Goal: Register for event/course

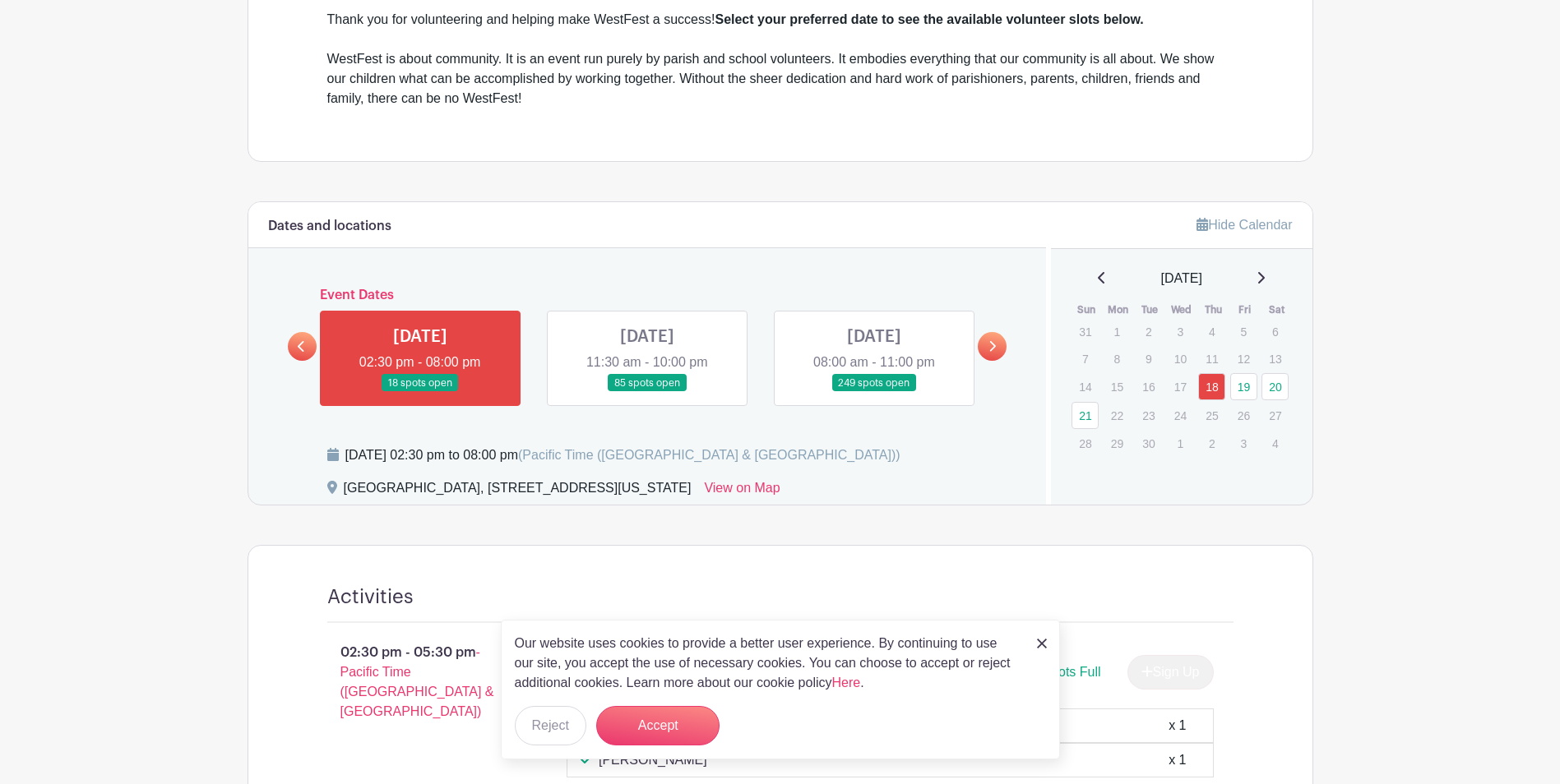
scroll to position [740, 0]
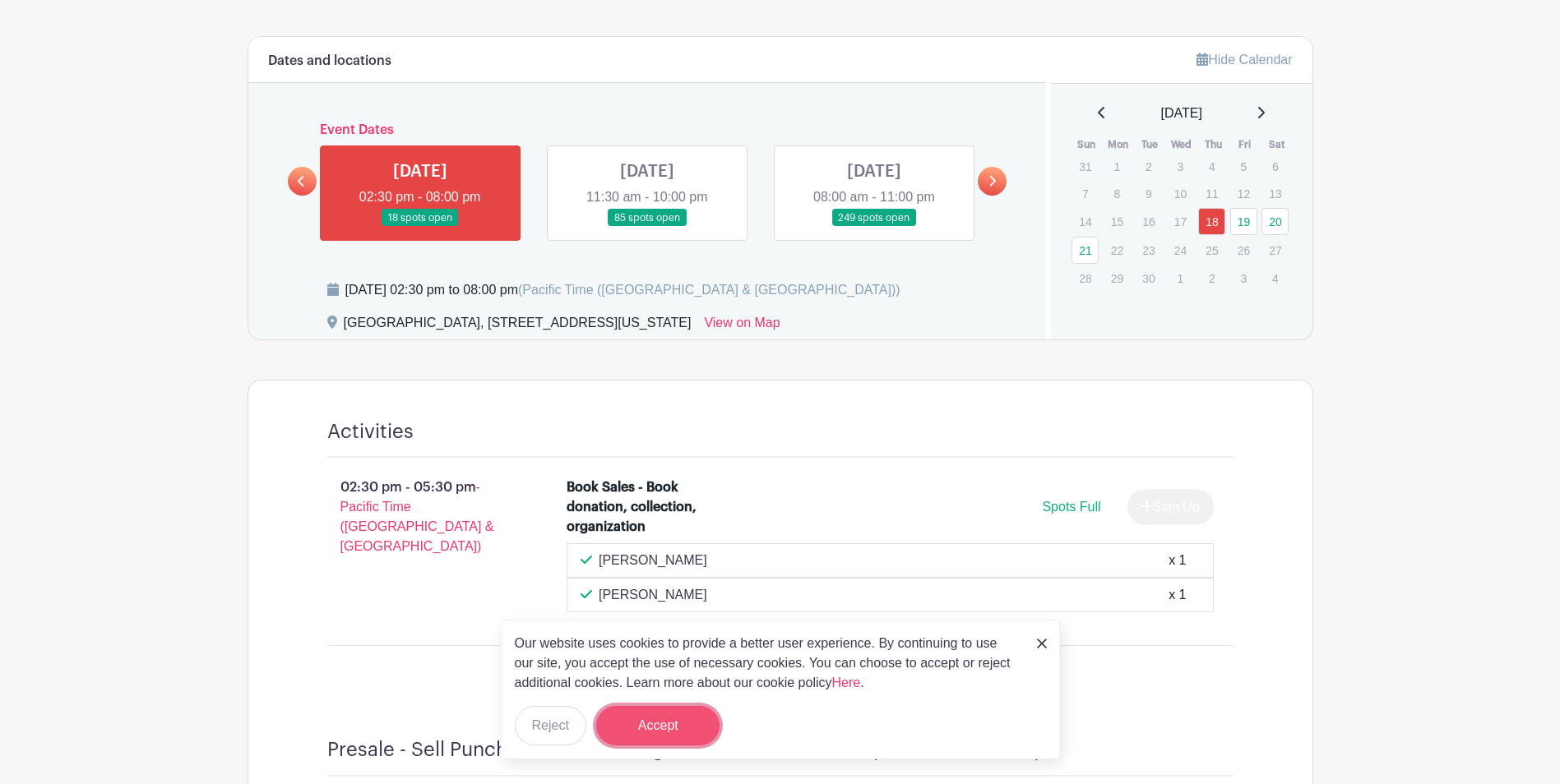
click at [630, 730] on button "Accept" at bounding box center [658, 726] width 123 height 39
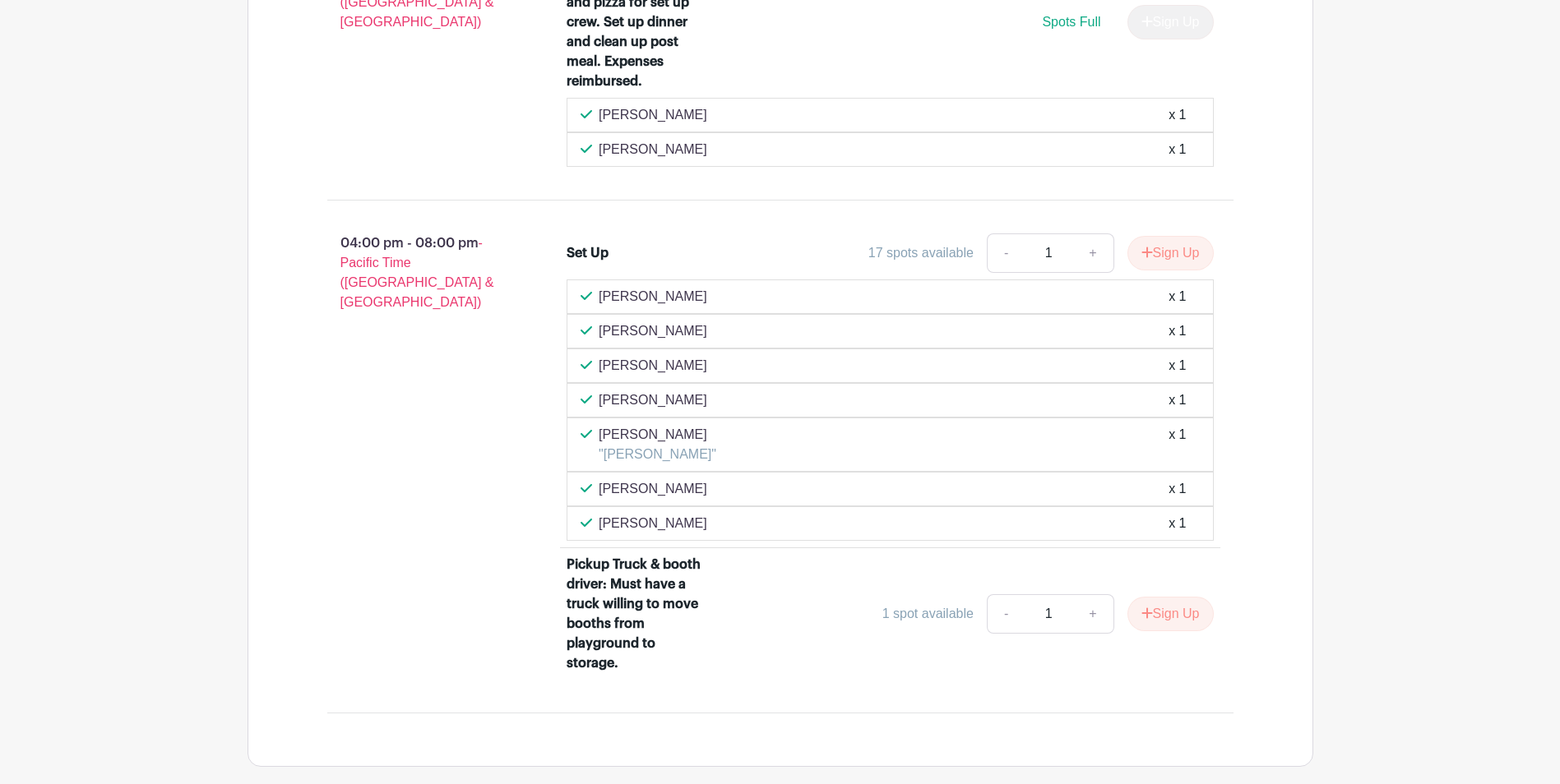
scroll to position [1992, 0]
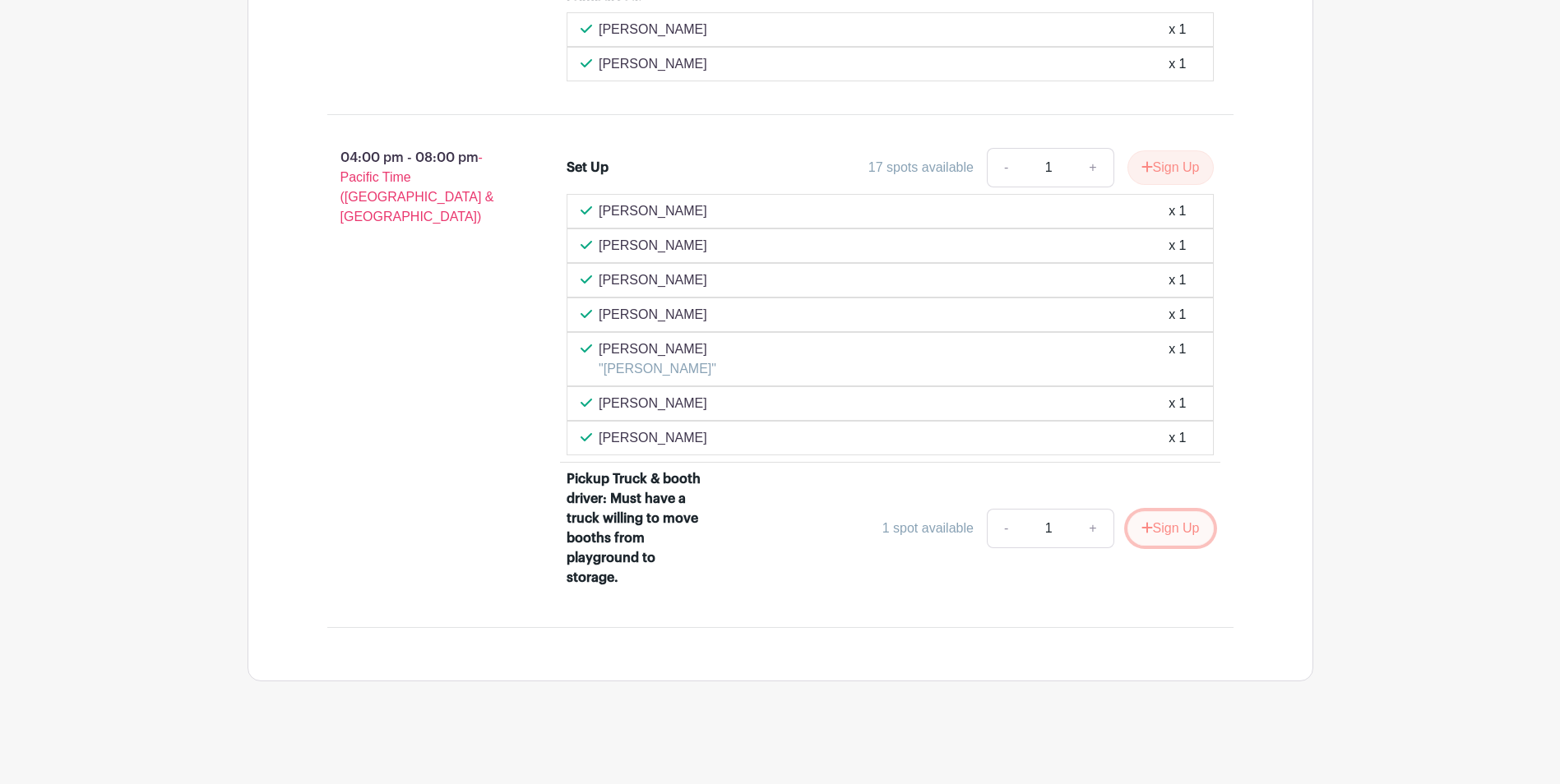
click at [1157, 529] on button "Sign Up" at bounding box center [1170, 529] width 87 height 35
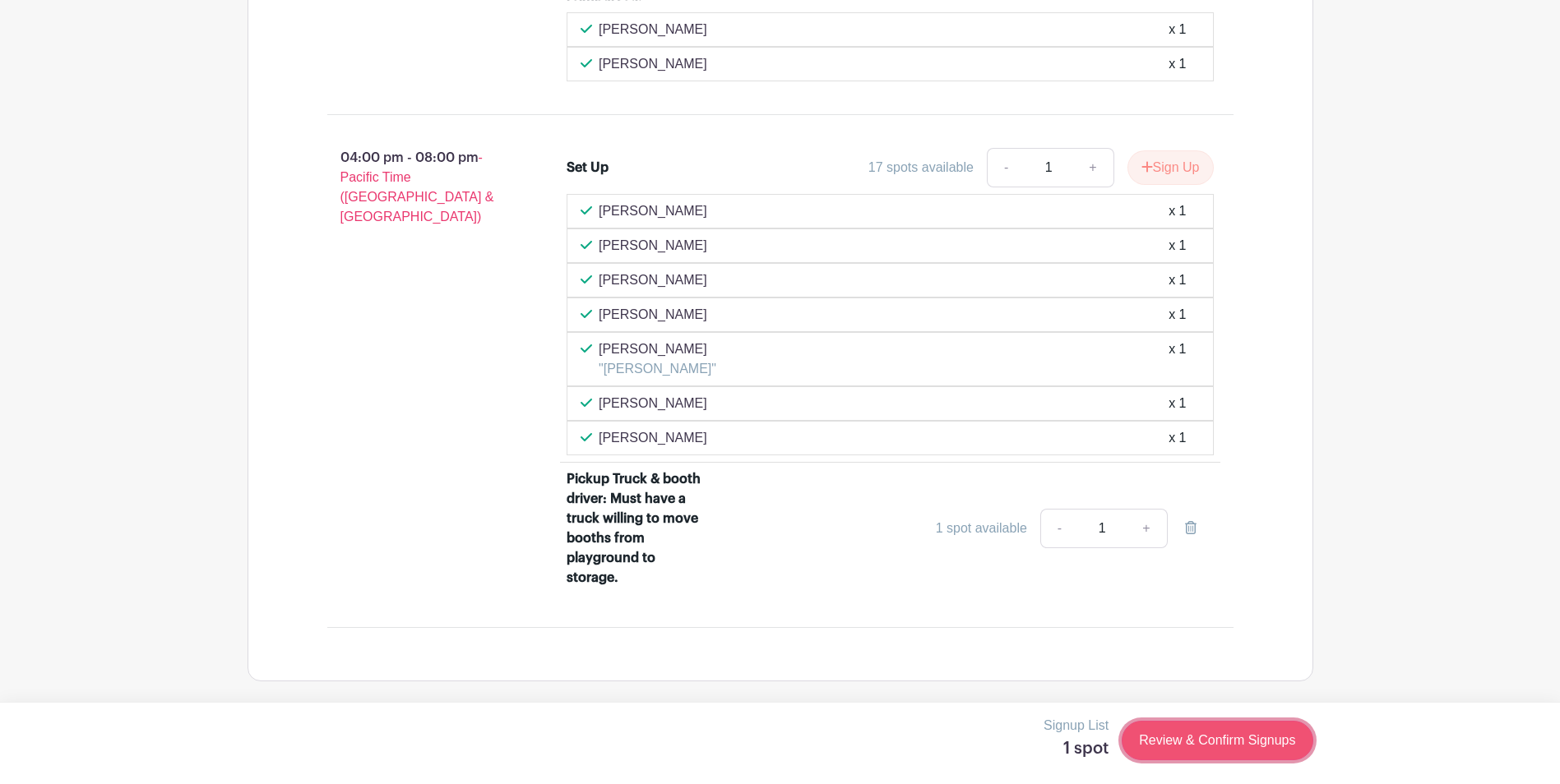
click at [1205, 735] on link "Review & Confirm Signups" at bounding box center [1217, 741] width 191 height 39
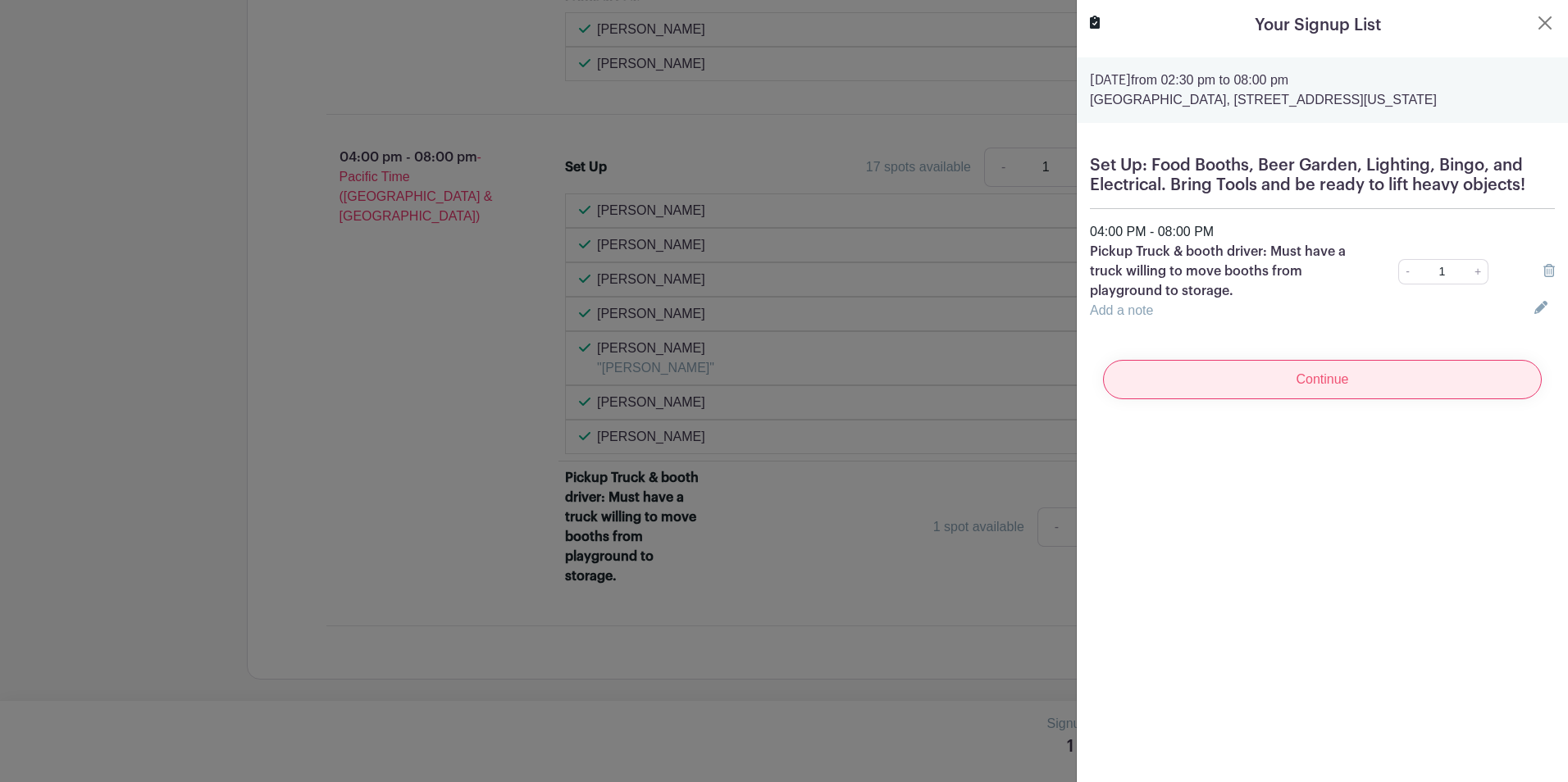
click at [1254, 390] on input "Continue" at bounding box center [1321, 379] width 439 height 39
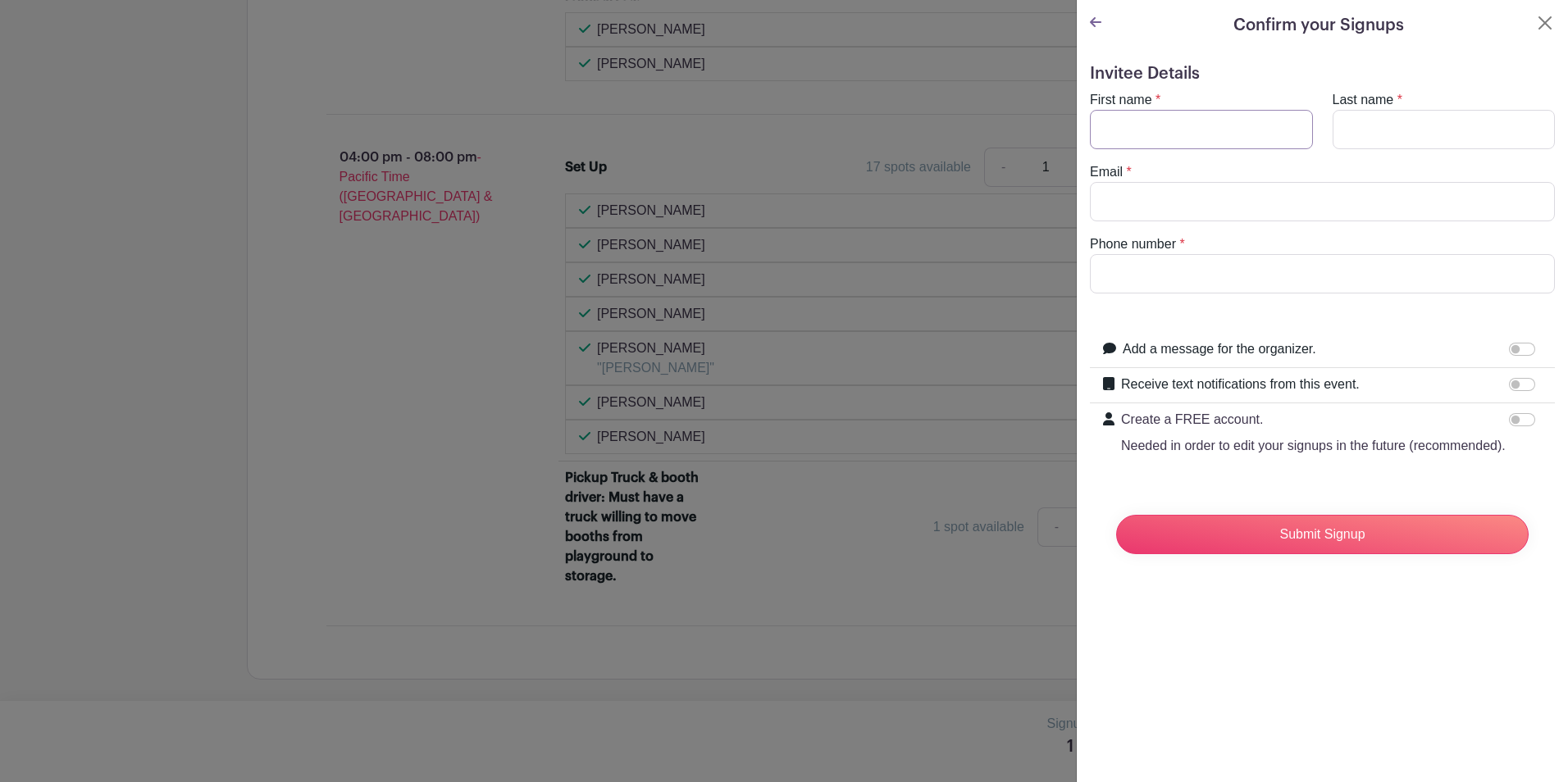
click at [1175, 135] on input "First name" at bounding box center [1201, 129] width 223 height 39
type input "[PERSON_NAME]"
click at [1135, 206] on input "Email" at bounding box center [1322, 201] width 465 height 39
type input "[EMAIL_ADDRESS][DOMAIN_NAME]"
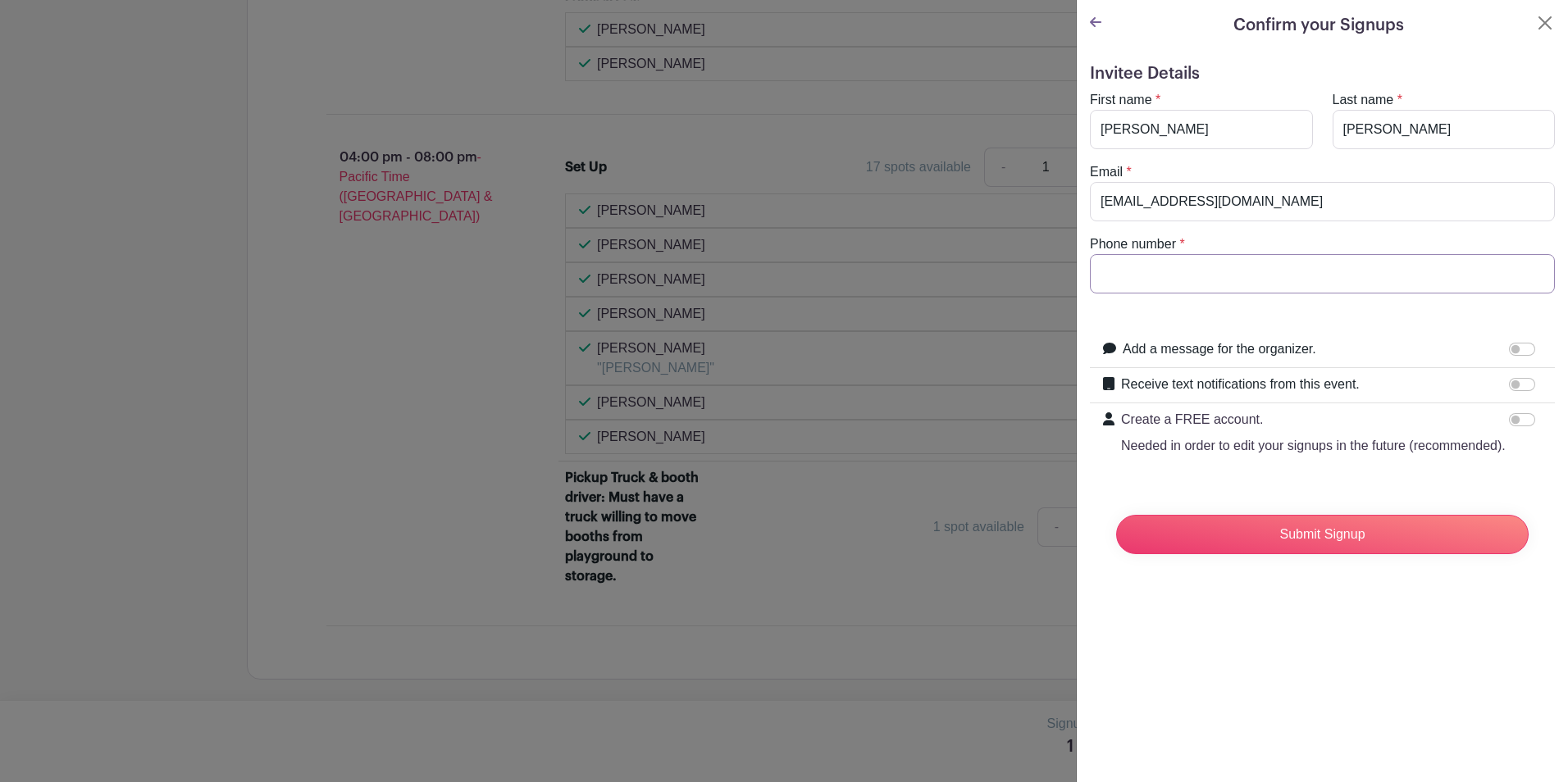
type input "4253016266"
click at [1295, 554] on input "Submit Signup" at bounding box center [1321, 534] width 412 height 39
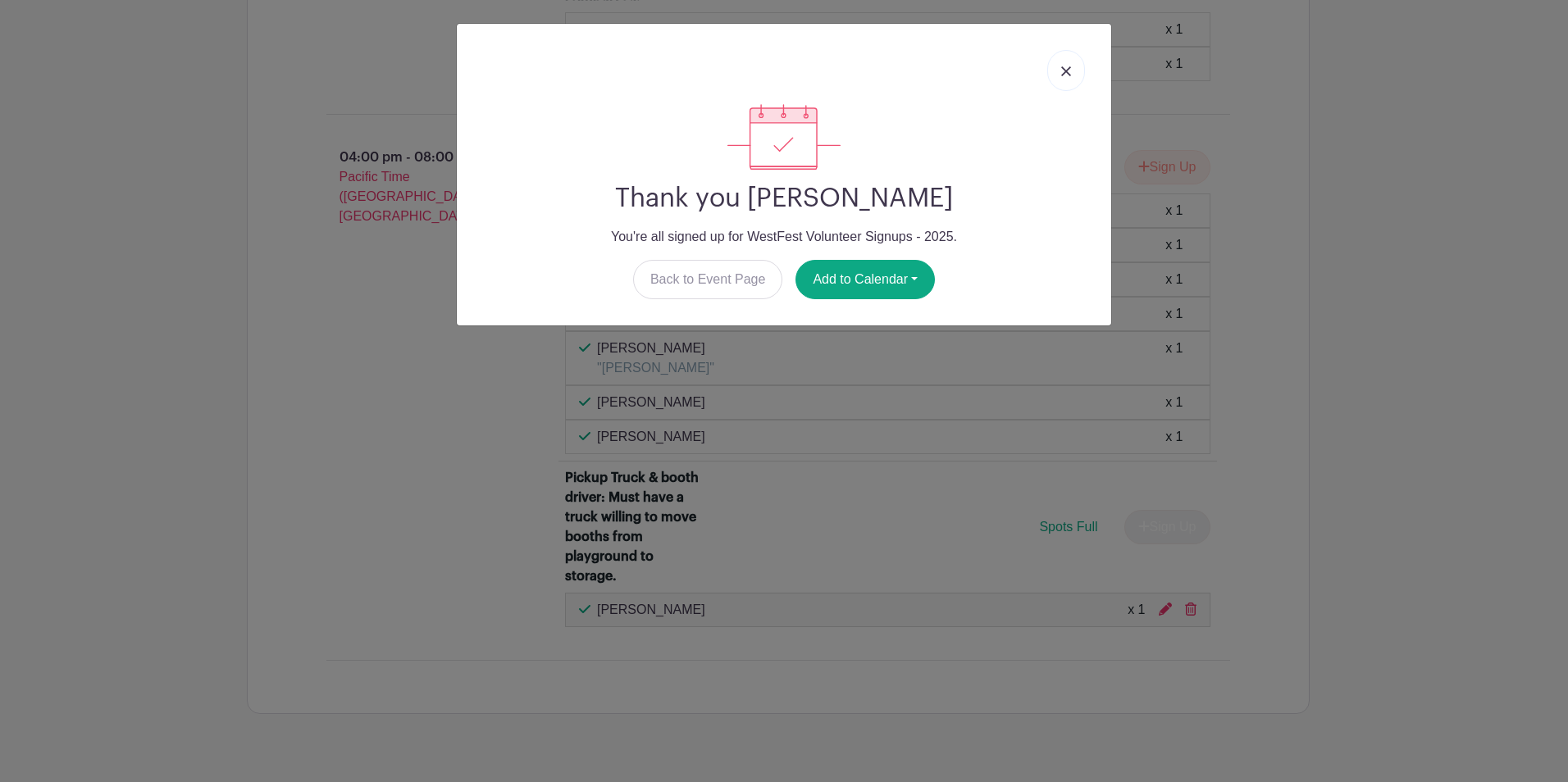
click at [1082, 72] on link at bounding box center [1066, 70] width 37 height 41
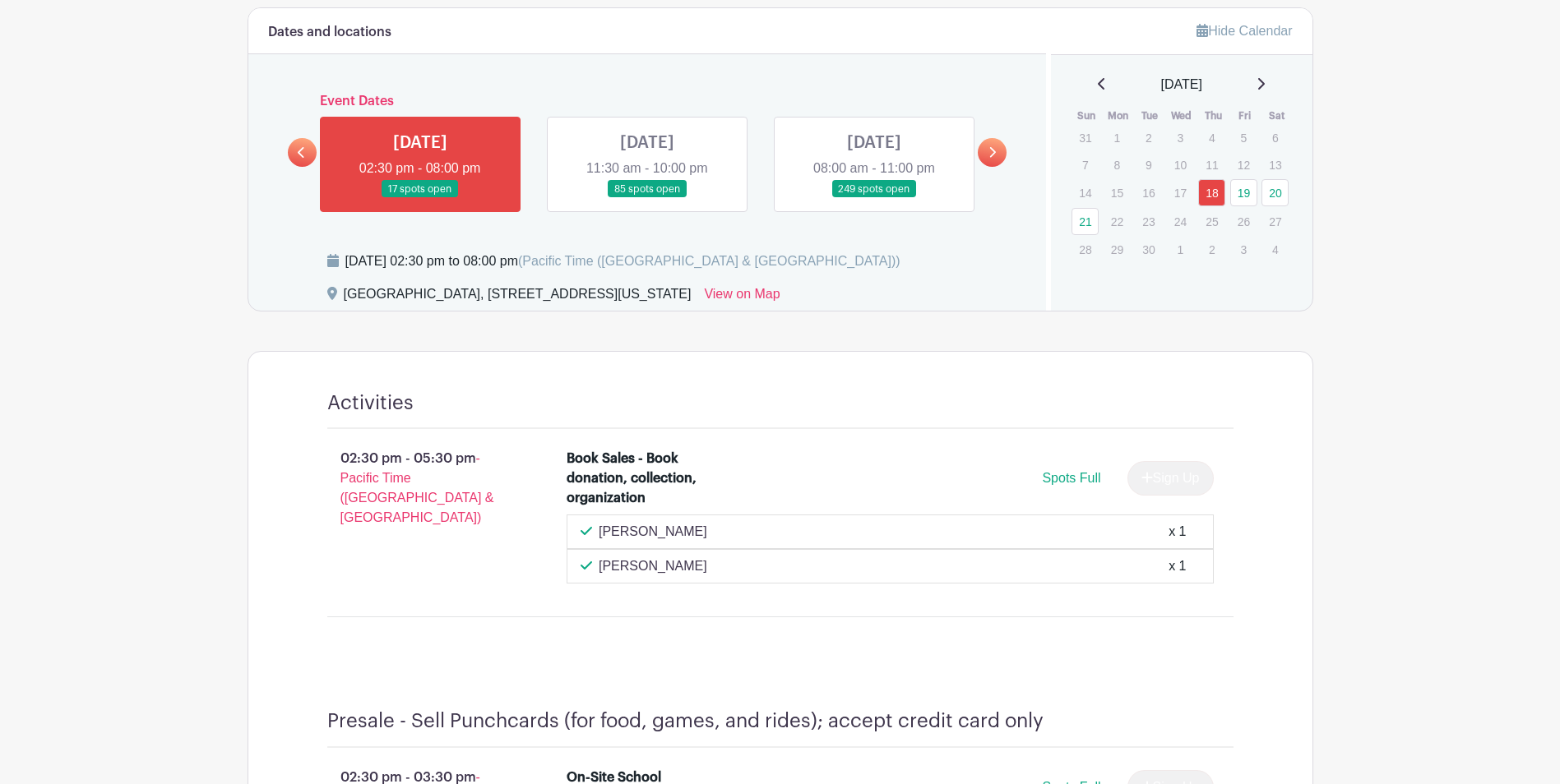
scroll to position [677, 0]
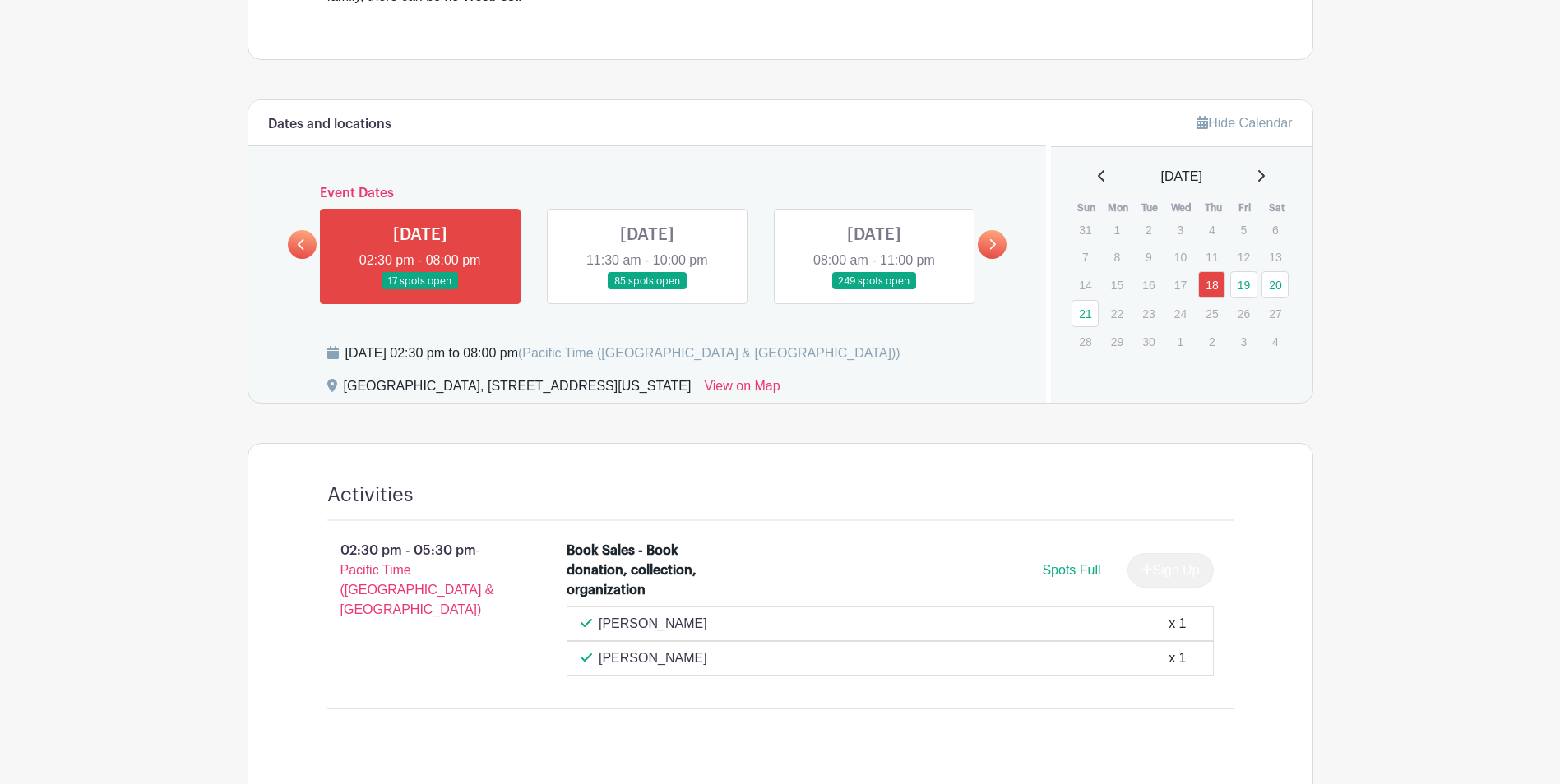
click at [647, 290] on link at bounding box center [647, 290] width 0 height 0
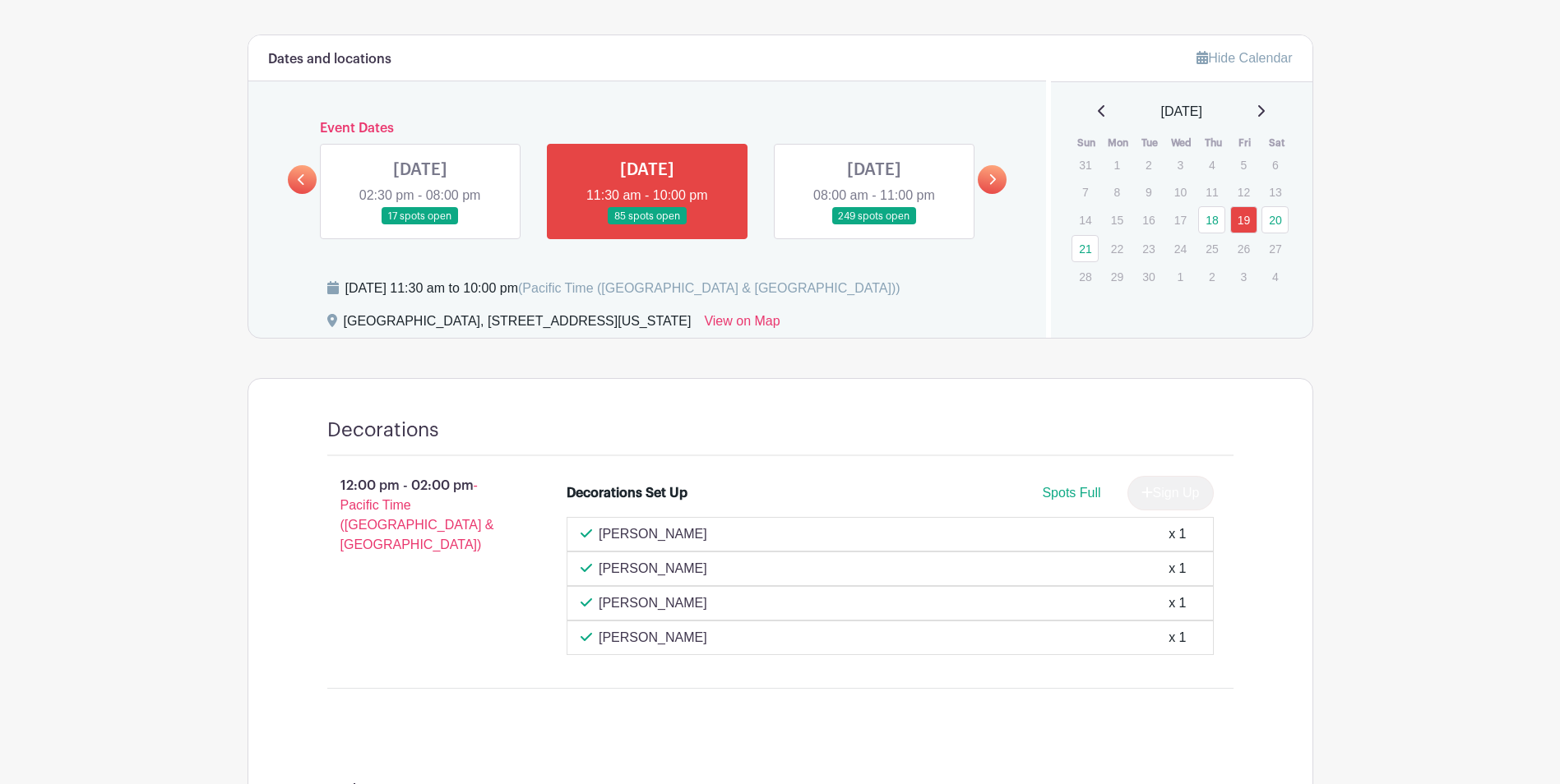
scroll to position [841, 0]
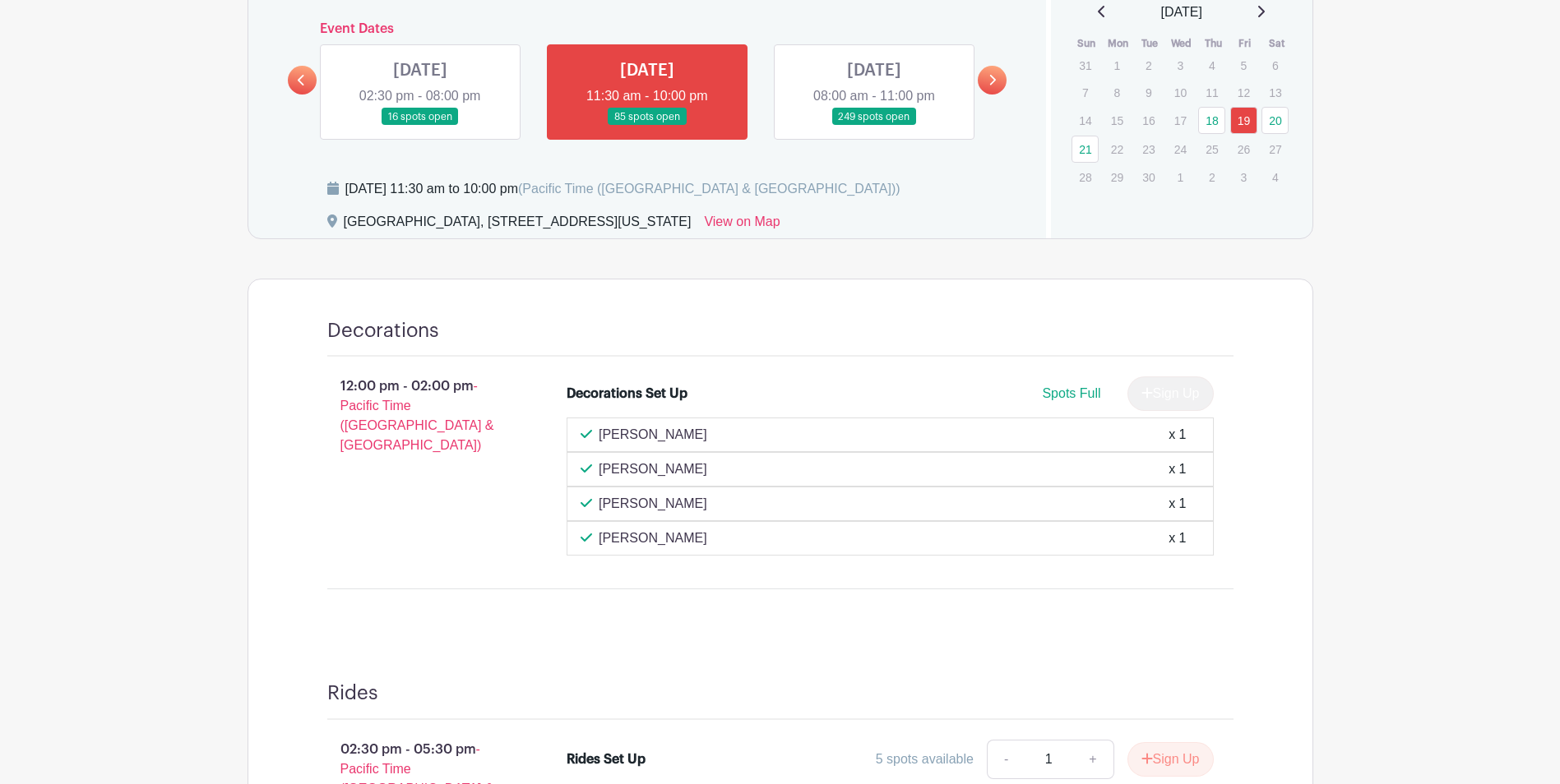
click at [874, 126] on link at bounding box center [874, 126] width 0 height 0
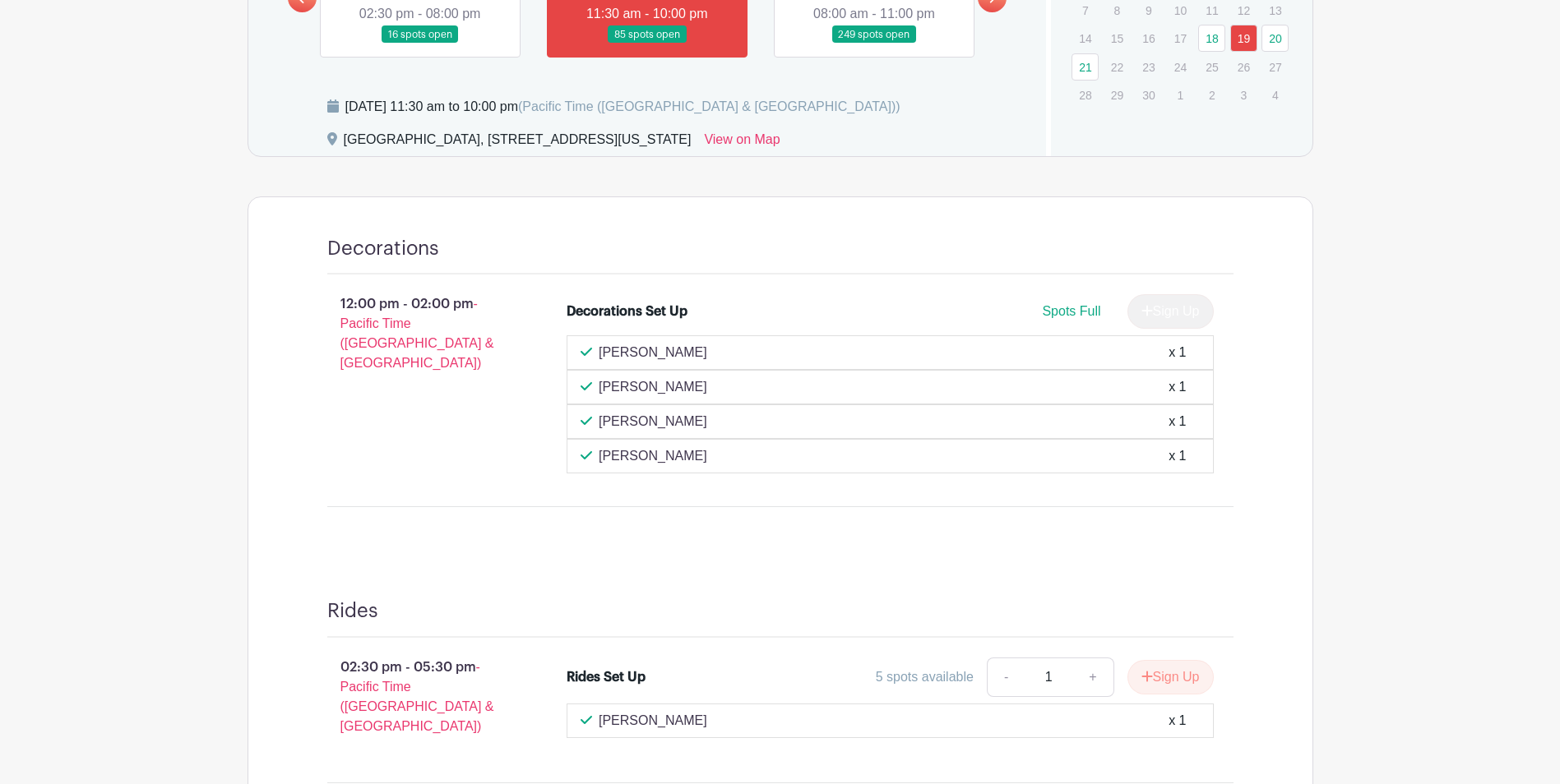
scroll to position [513, 0]
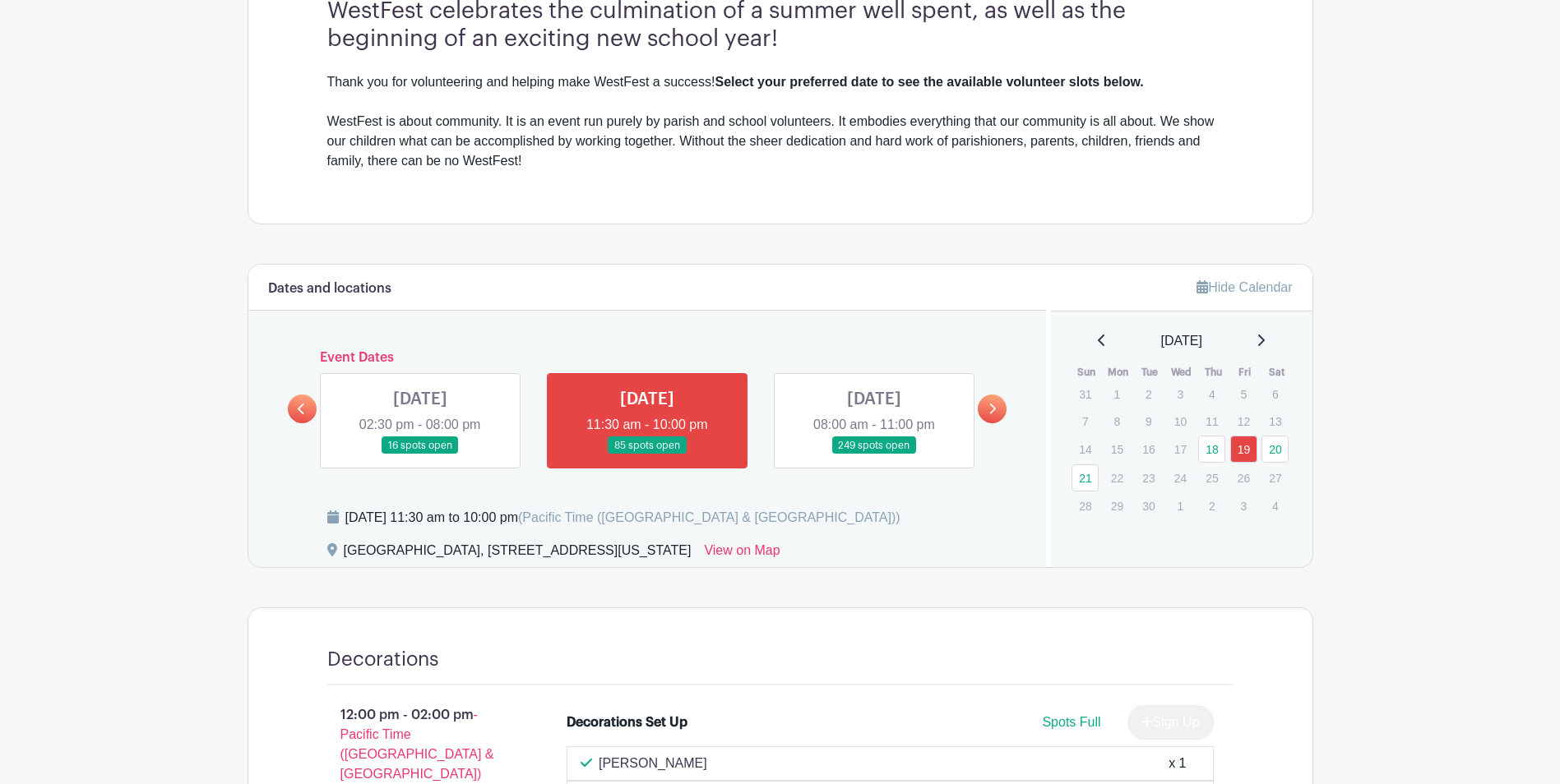
click at [997, 404] on link at bounding box center [992, 409] width 29 height 29
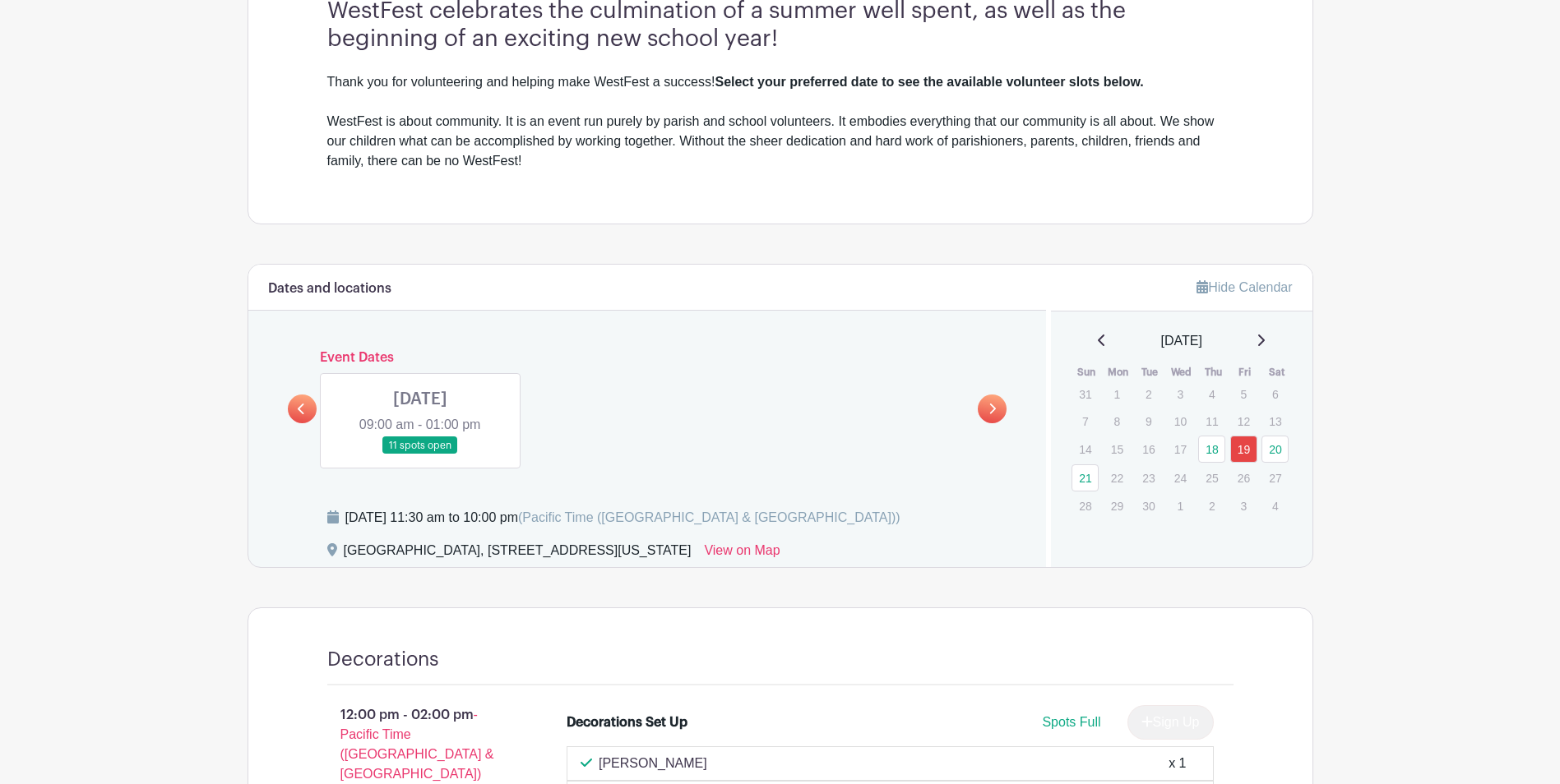
click at [421, 455] on link at bounding box center [421, 455] width 0 height 0
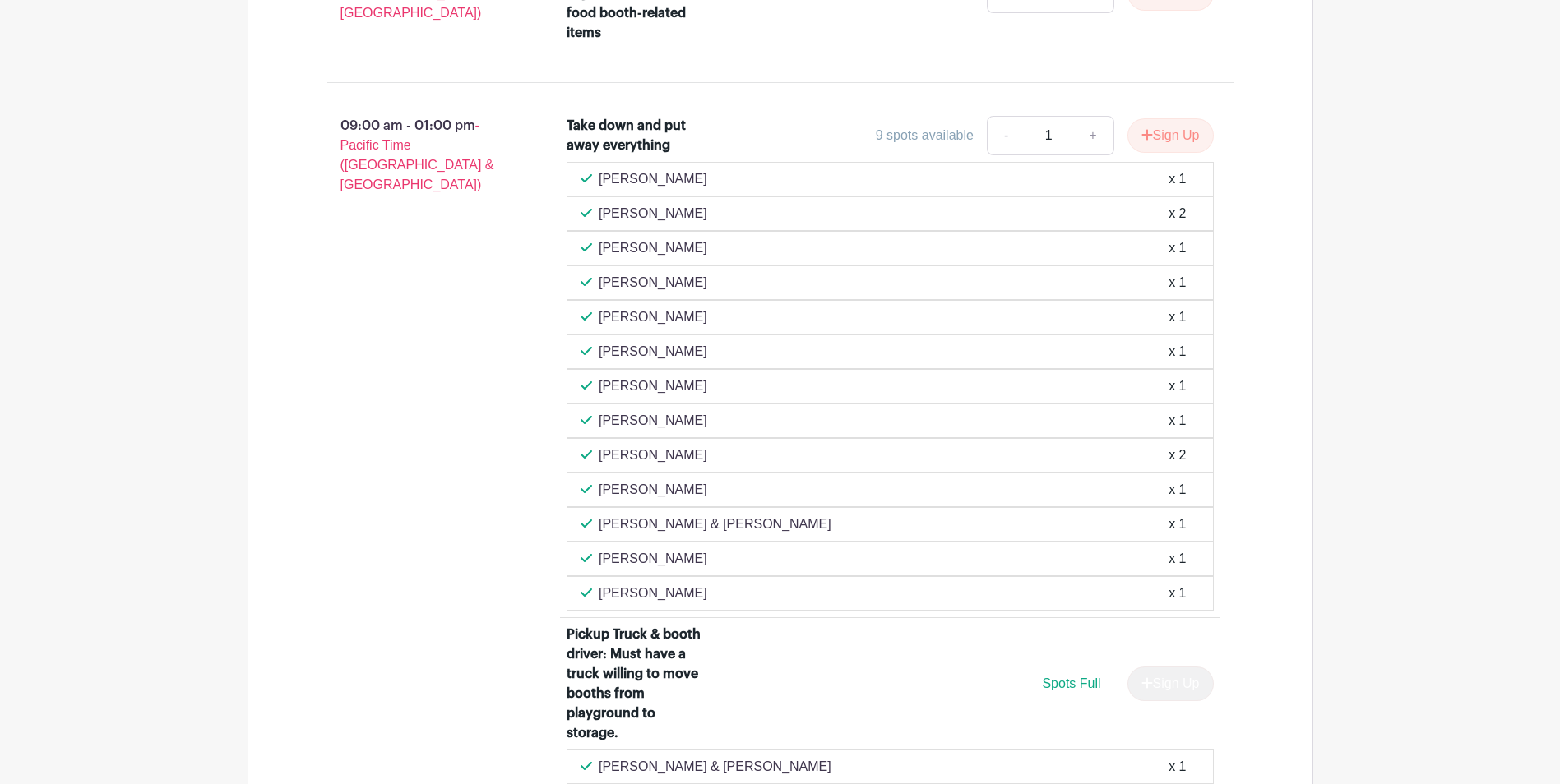
scroll to position [1299, 0]
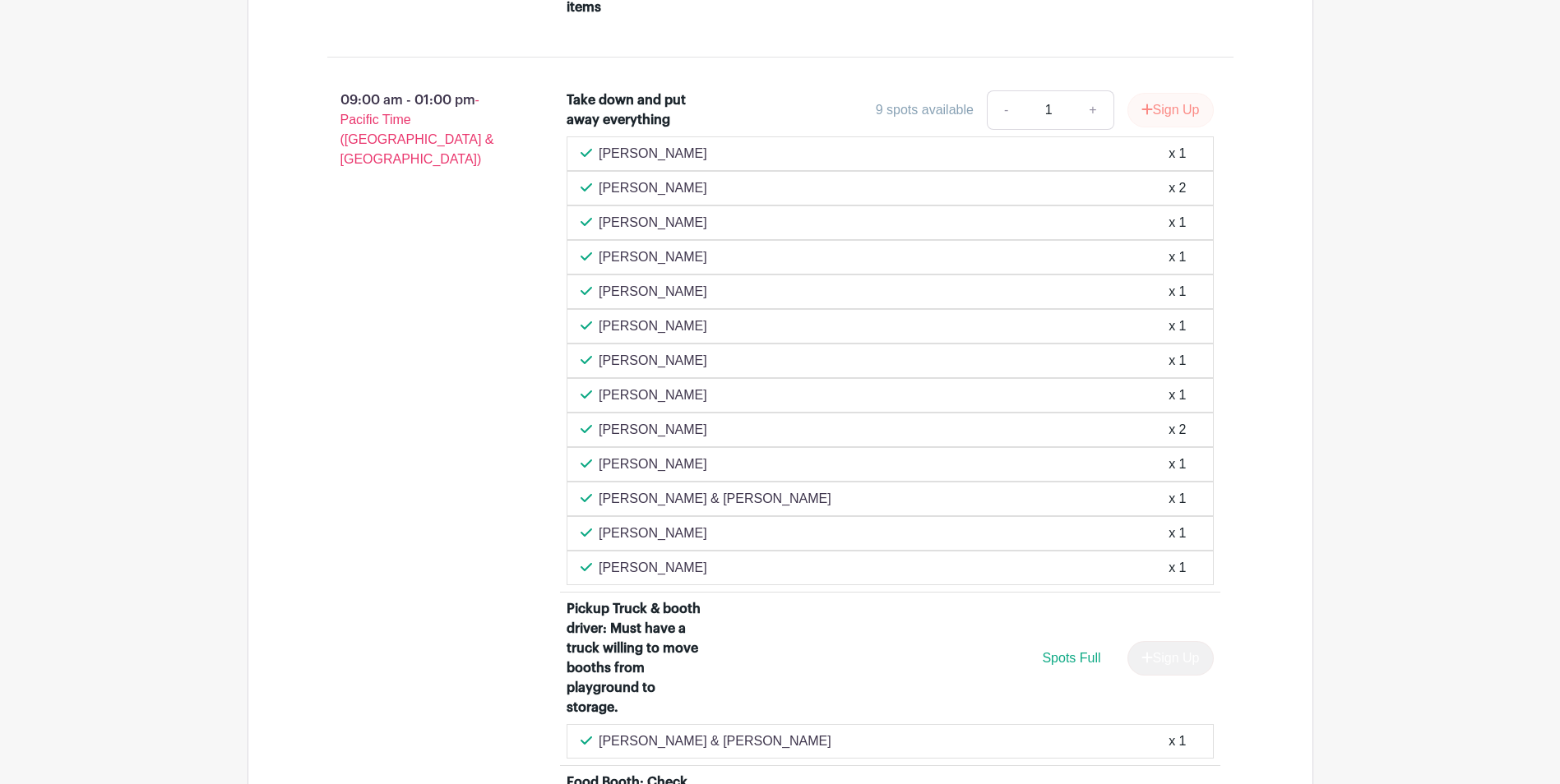
click at [1184, 117] on button "Sign Up" at bounding box center [1170, 110] width 87 height 35
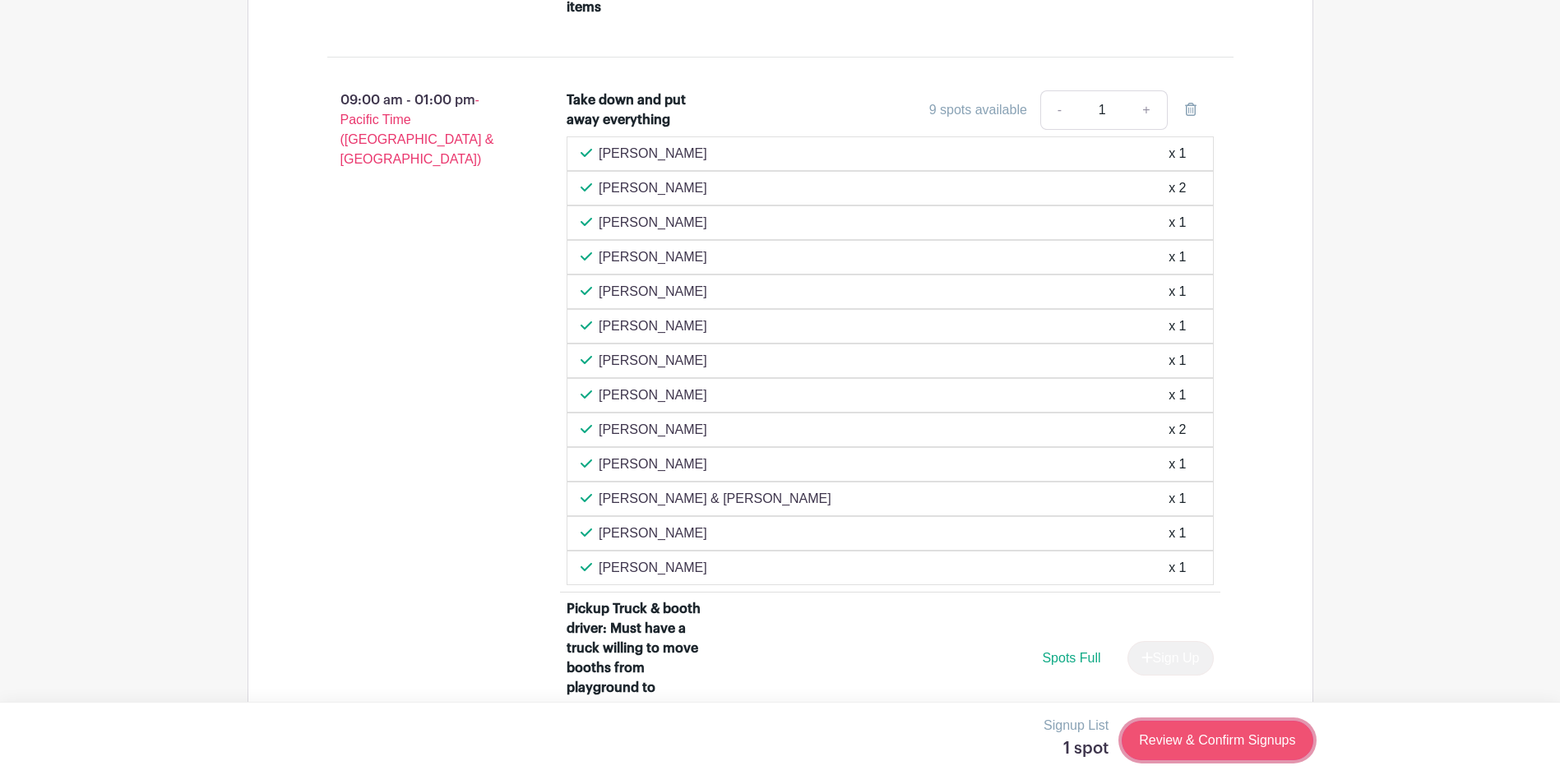
click at [1255, 732] on link "Review & Confirm Signups" at bounding box center [1217, 741] width 191 height 39
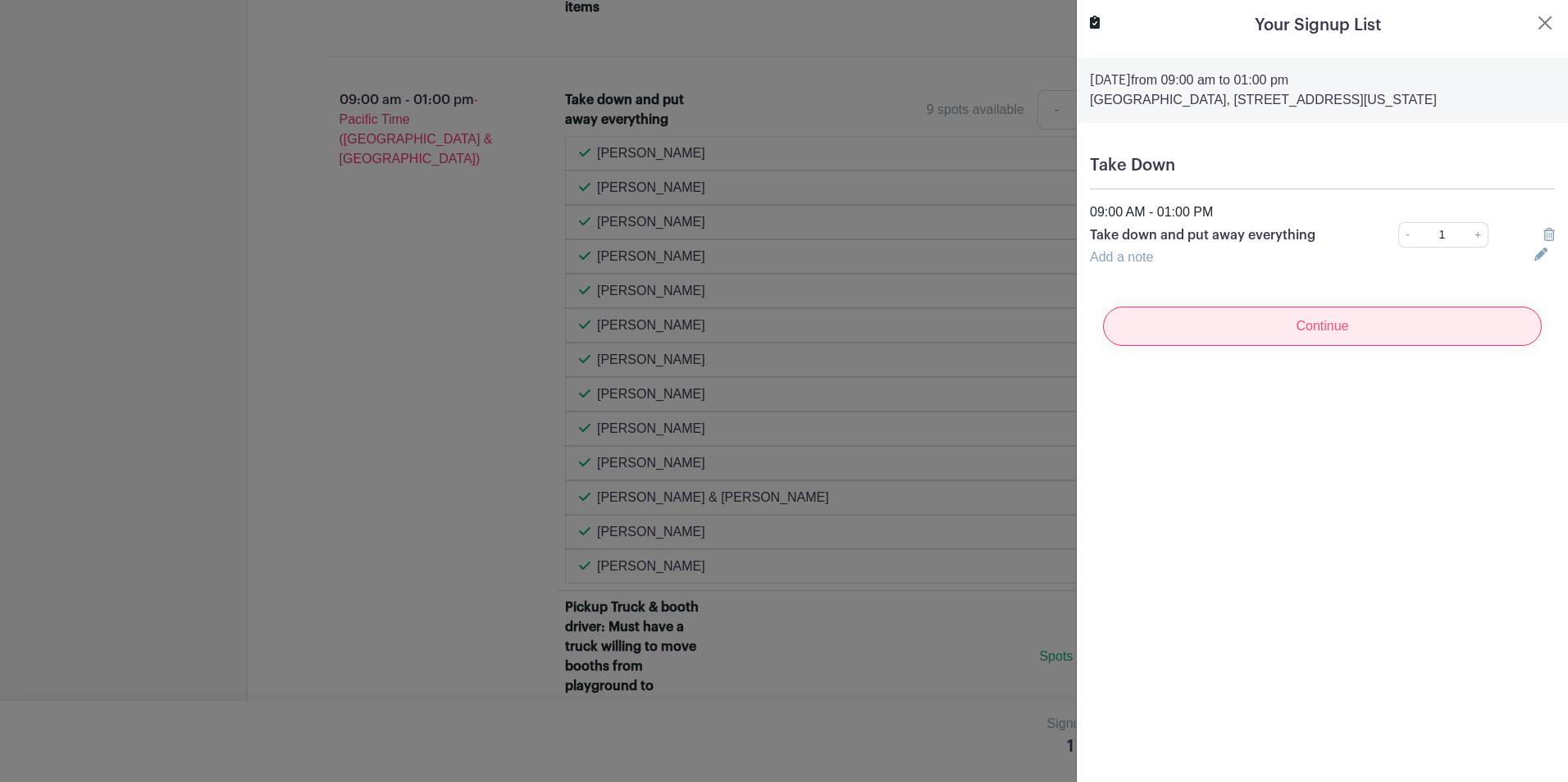
click at [1334, 322] on input "Continue" at bounding box center [1321, 326] width 439 height 39
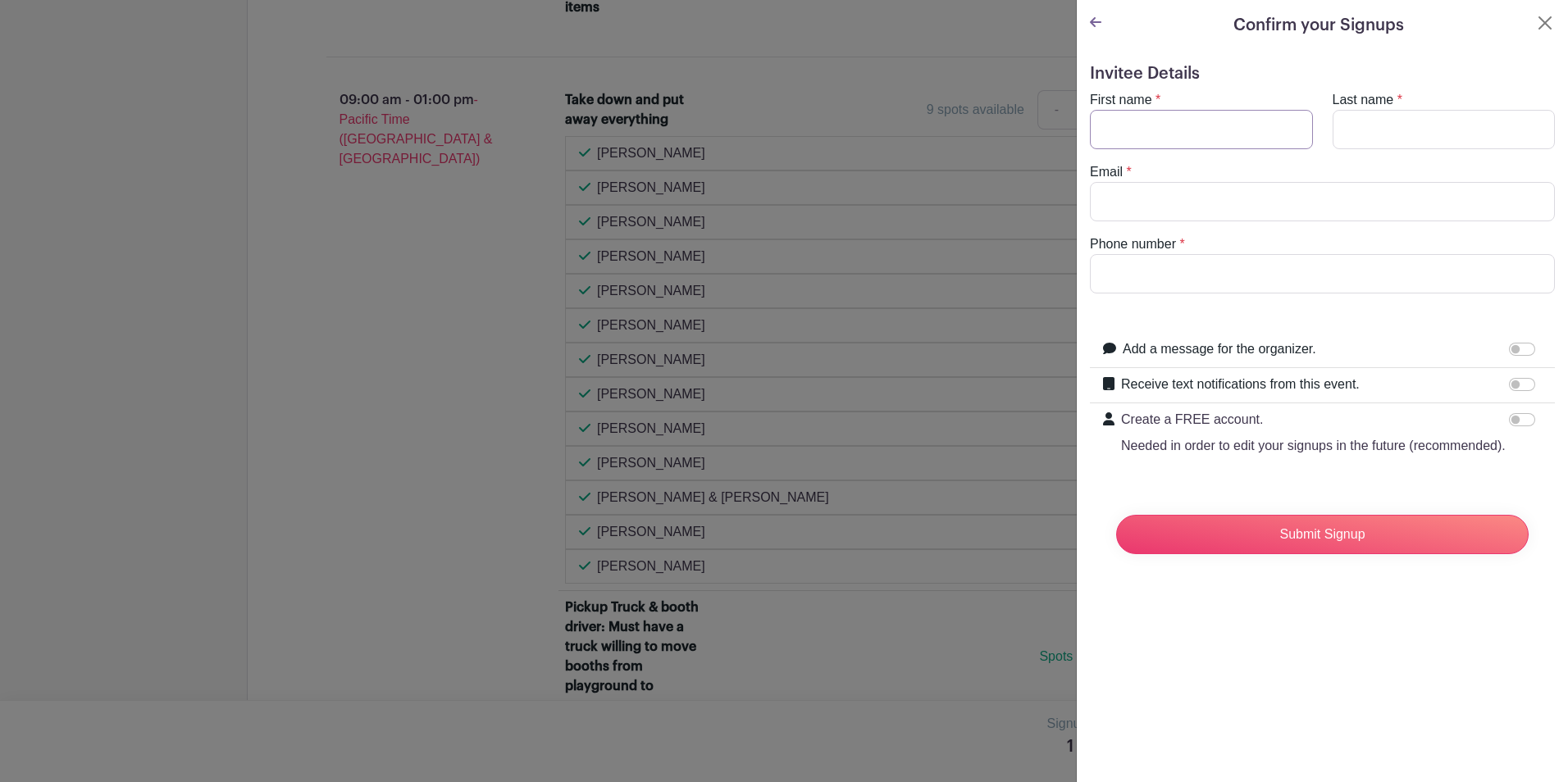
click at [1197, 119] on input "First name" at bounding box center [1201, 129] width 223 height 39
click at [1197, 119] on input "Kjersti" at bounding box center [1201, 129] width 223 height 39
type input "Kjersti or [PERSON_NAME]"
type input "[PERSON_NAME]"
click at [1163, 202] on input "Email" at bounding box center [1322, 201] width 465 height 39
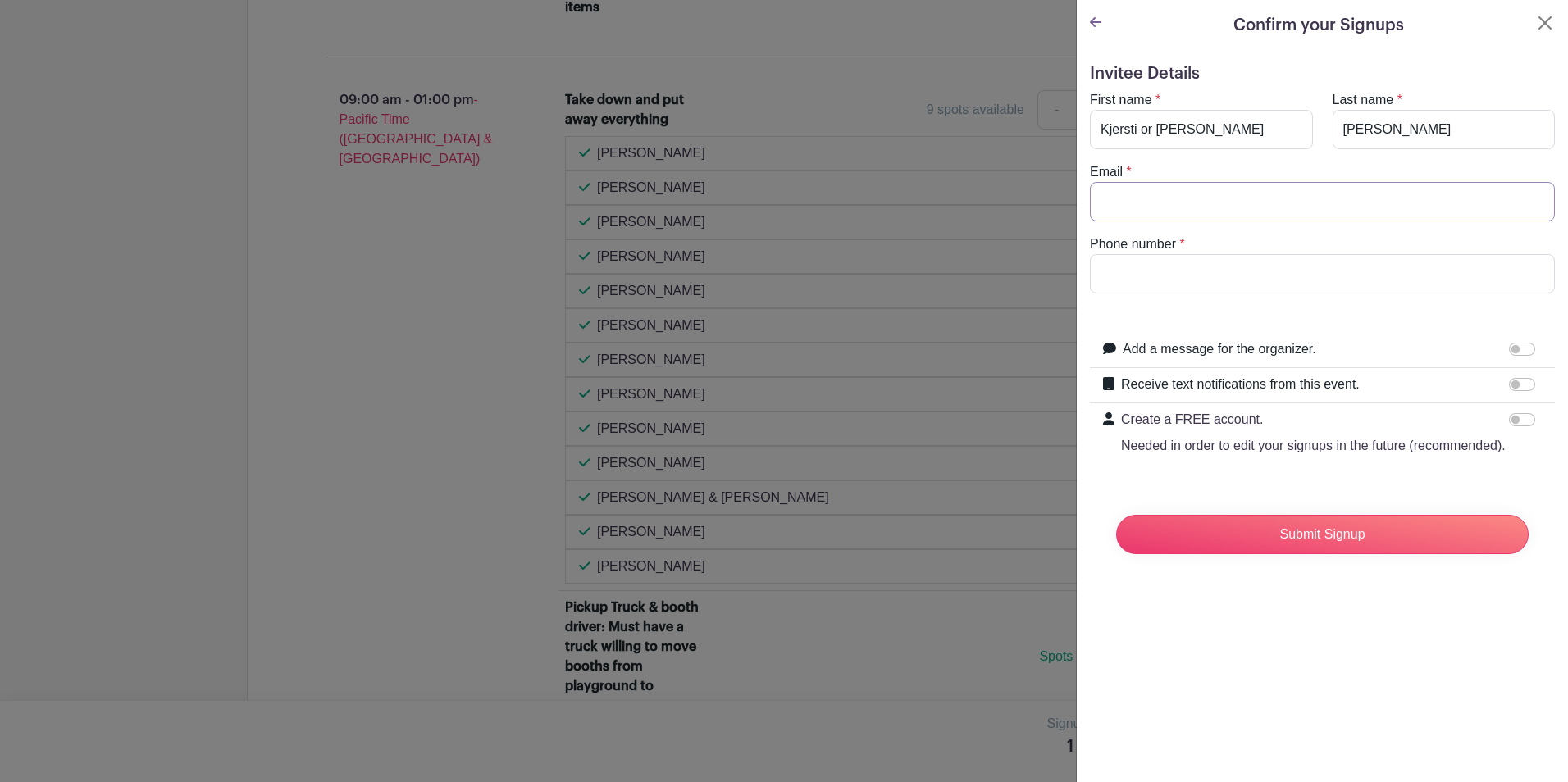
type input "[EMAIL_ADDRESS][DOMAIN_NAME]"
type input "4253016266"
click at [1385, 554] on input "Submit Signup" at bounding box center [1321, 534] width 412 height 39
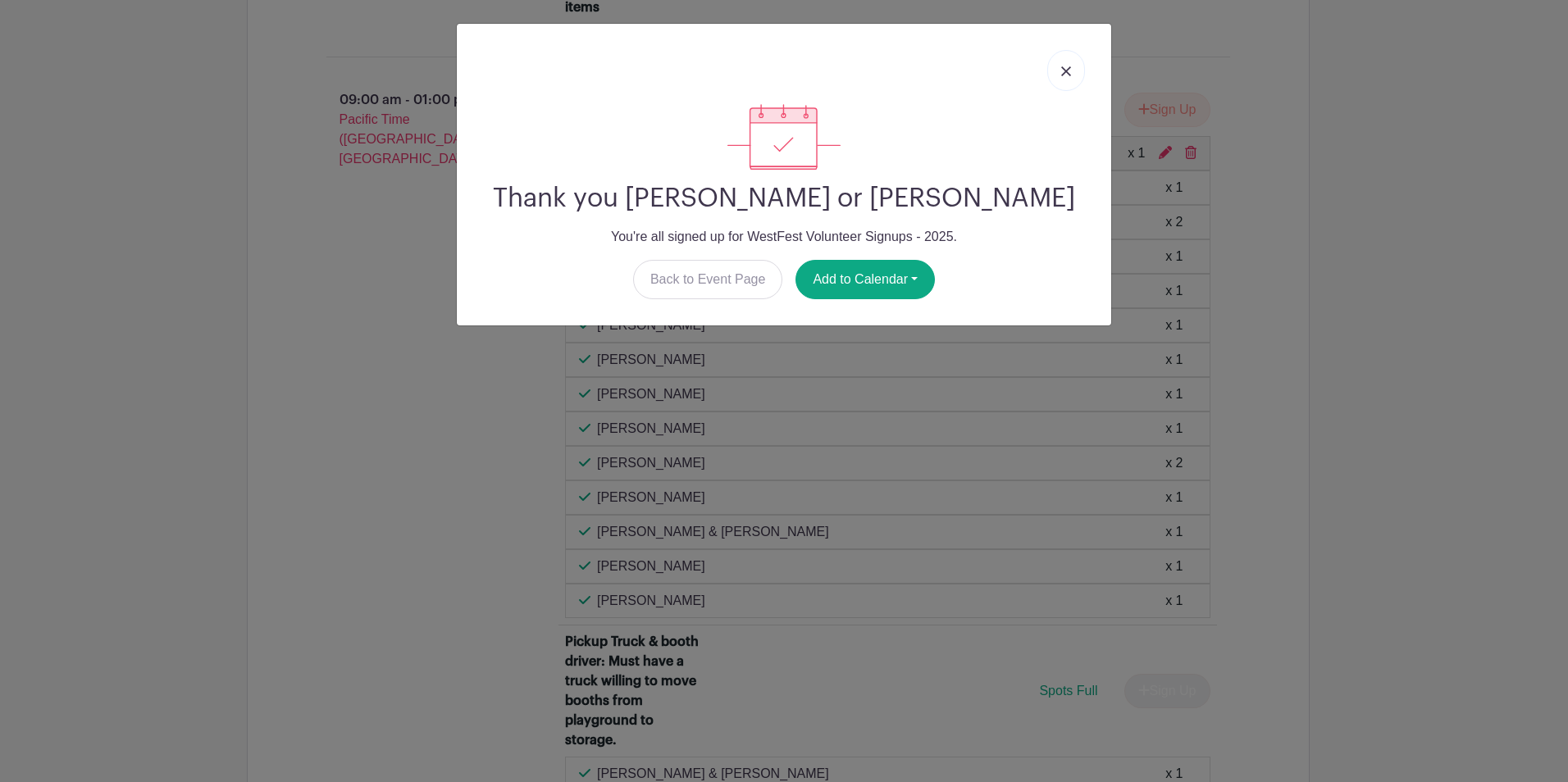
click at [1071, 76] on link at bounding box center [1066, 70] width 37 height 41
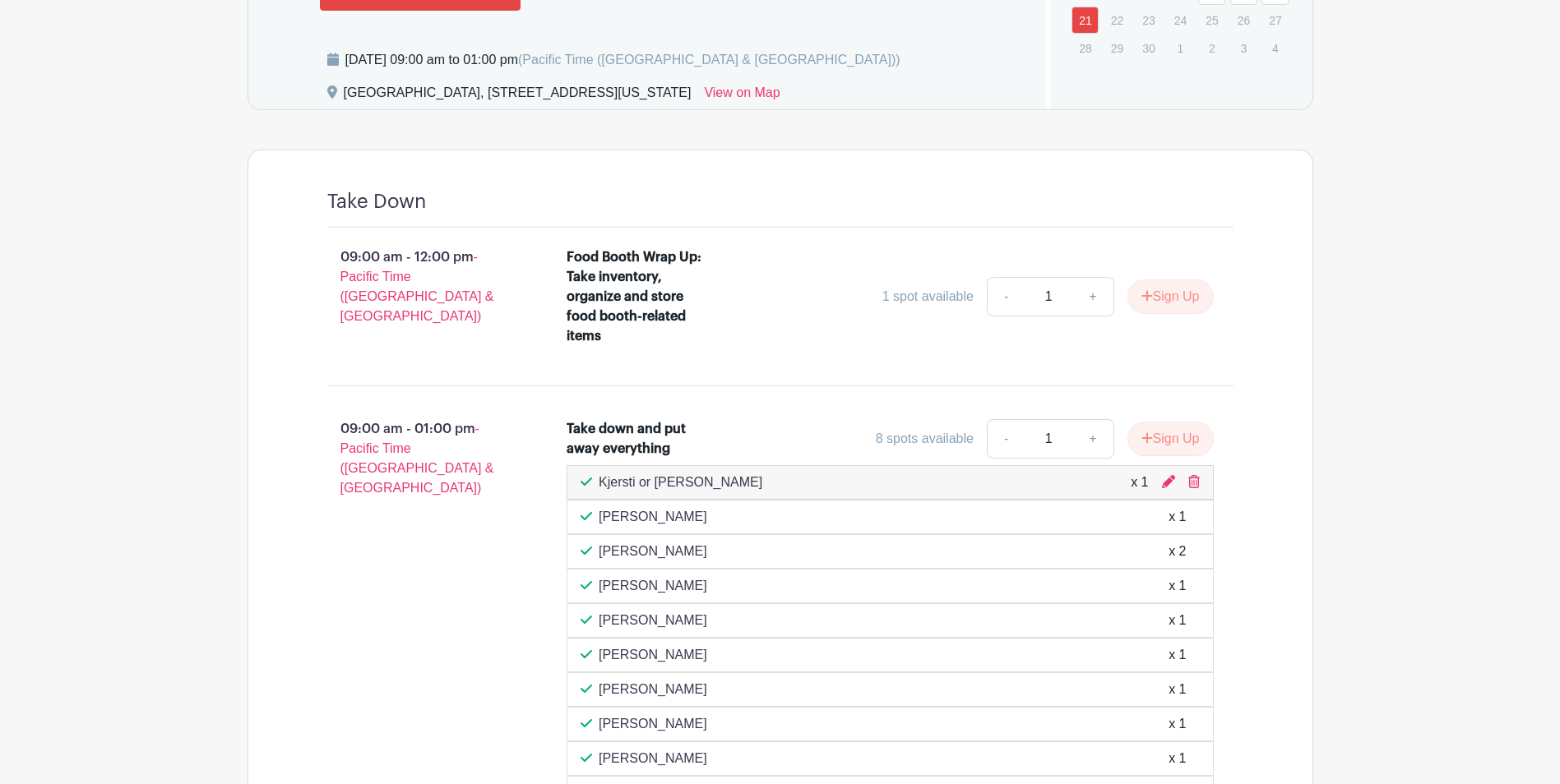
scroll to position [723, 0]
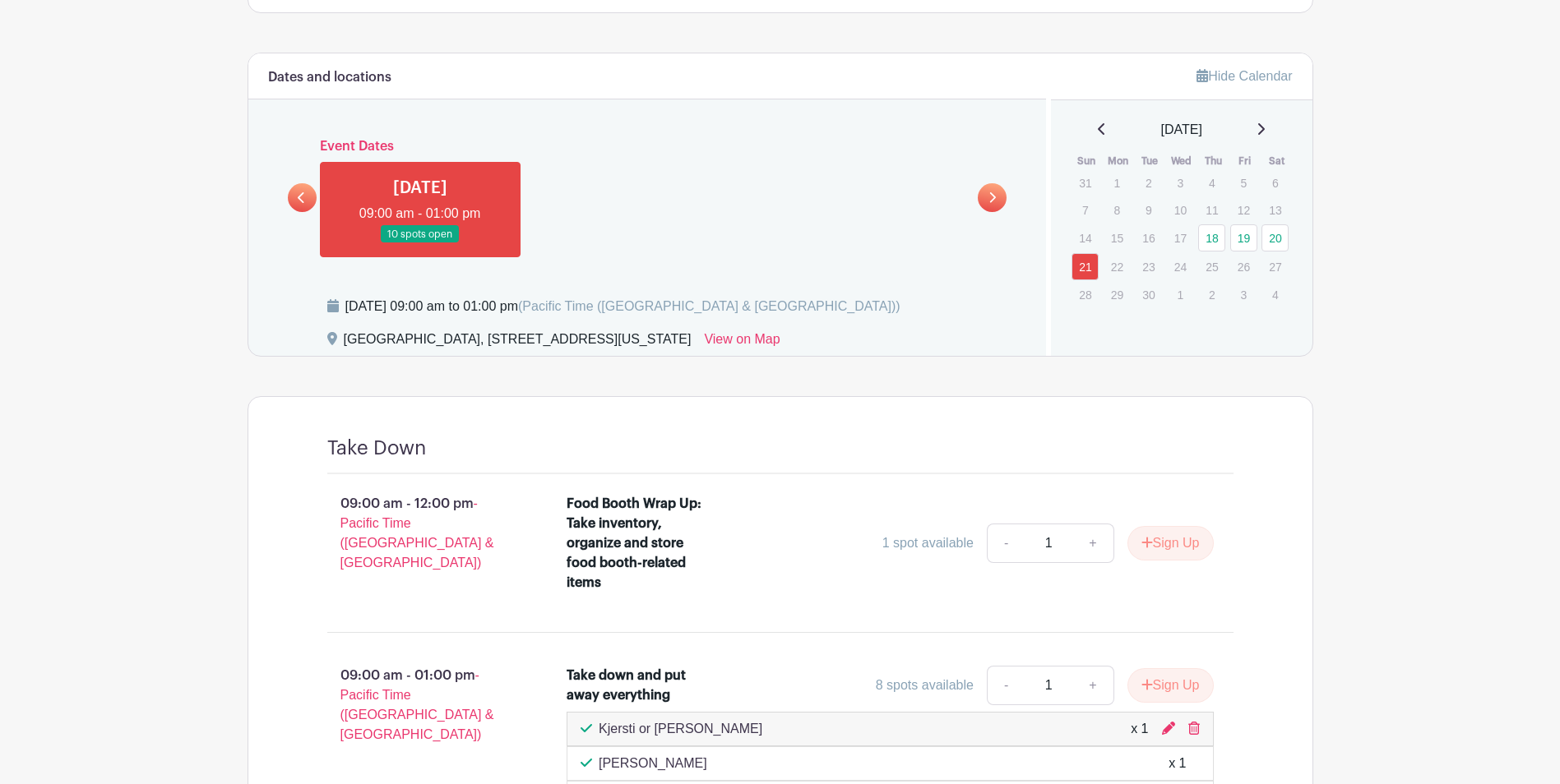
click at [304, 200] on icon at bounding box center [301, 198] width 7 height 13
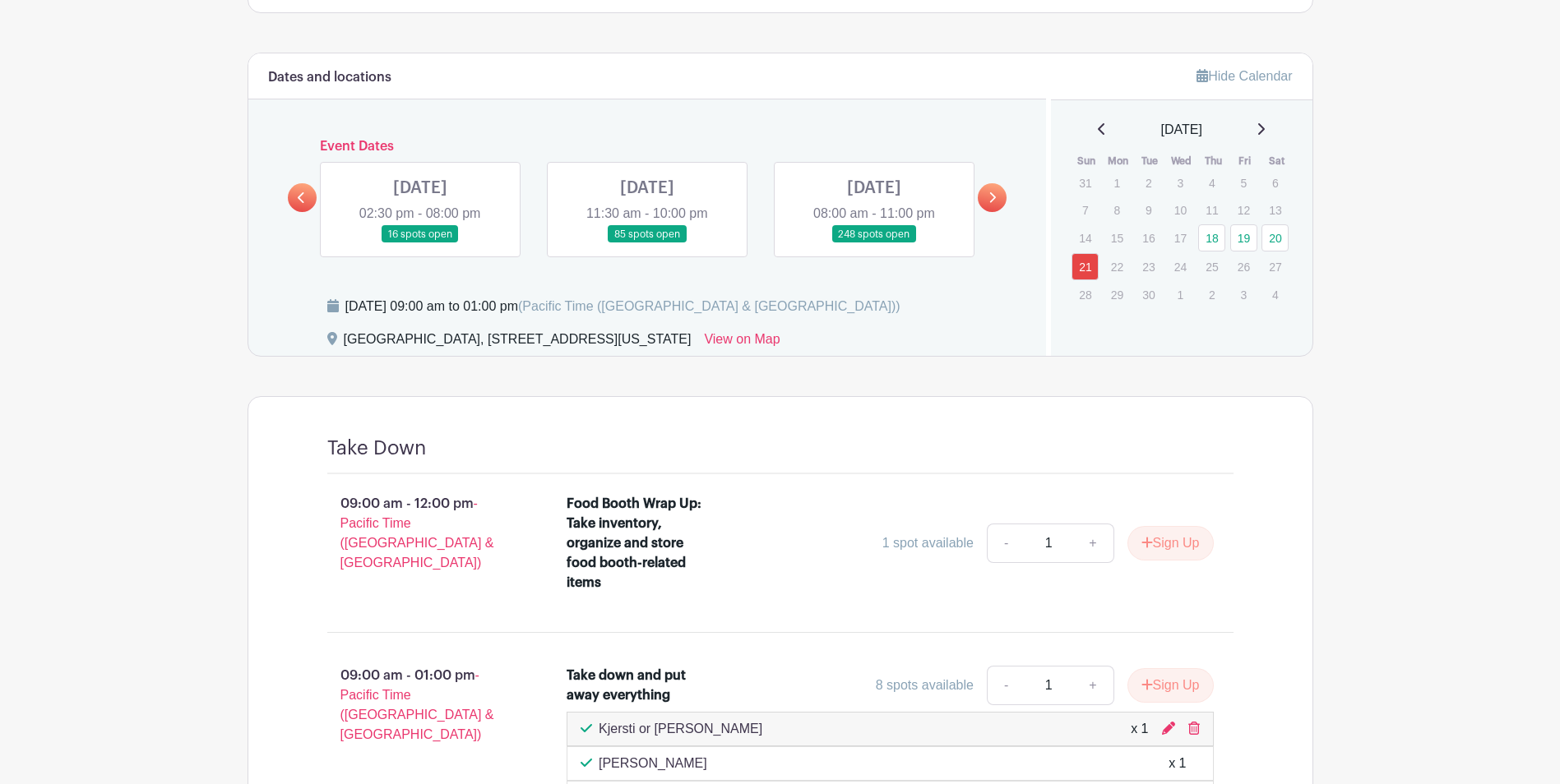
click at [647, 244] on link at bounding box center [647, 244] width 0 height 0
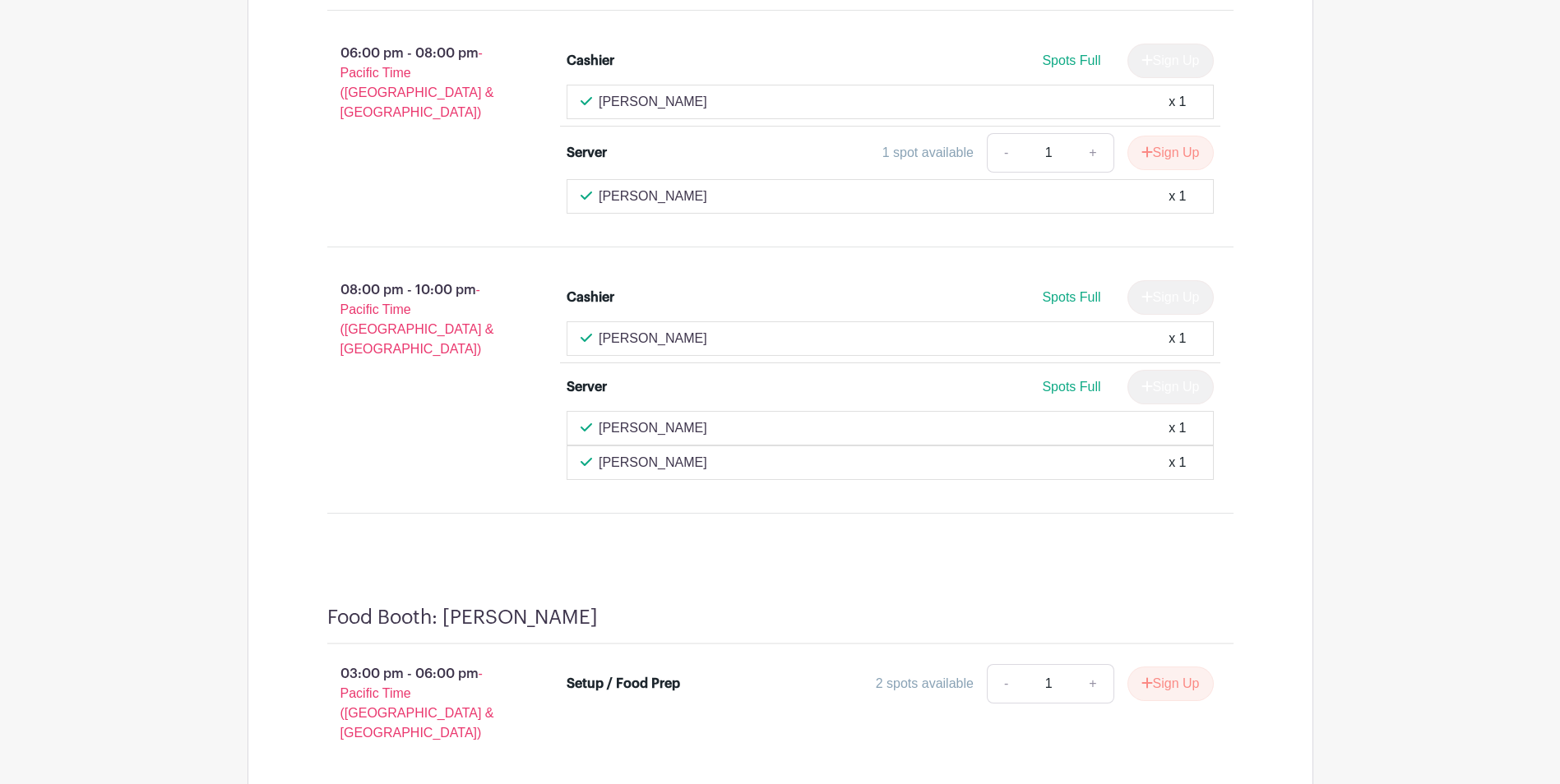
scroll to position [6808, 0]
